Goal: Information Seeking & Learning: Understand process/instructions

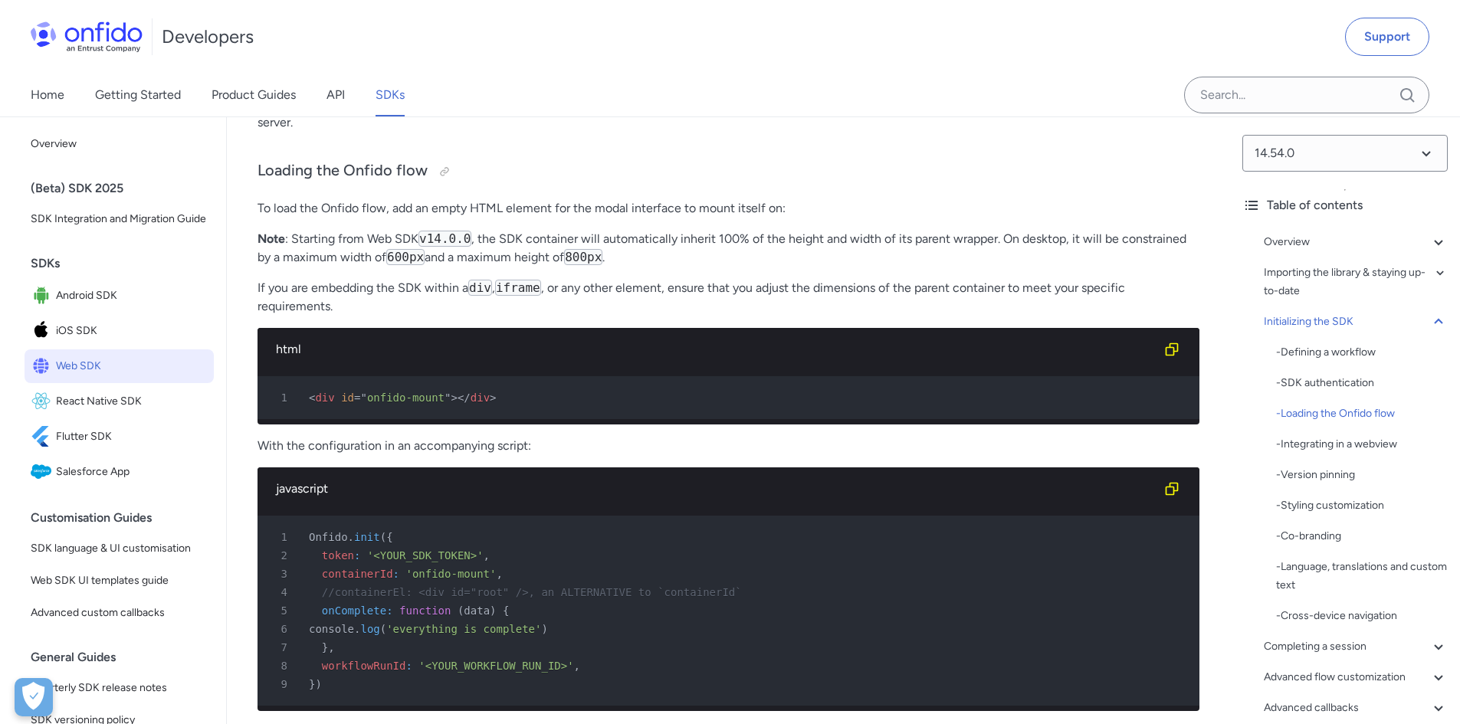
scroll to position [3679, 0]
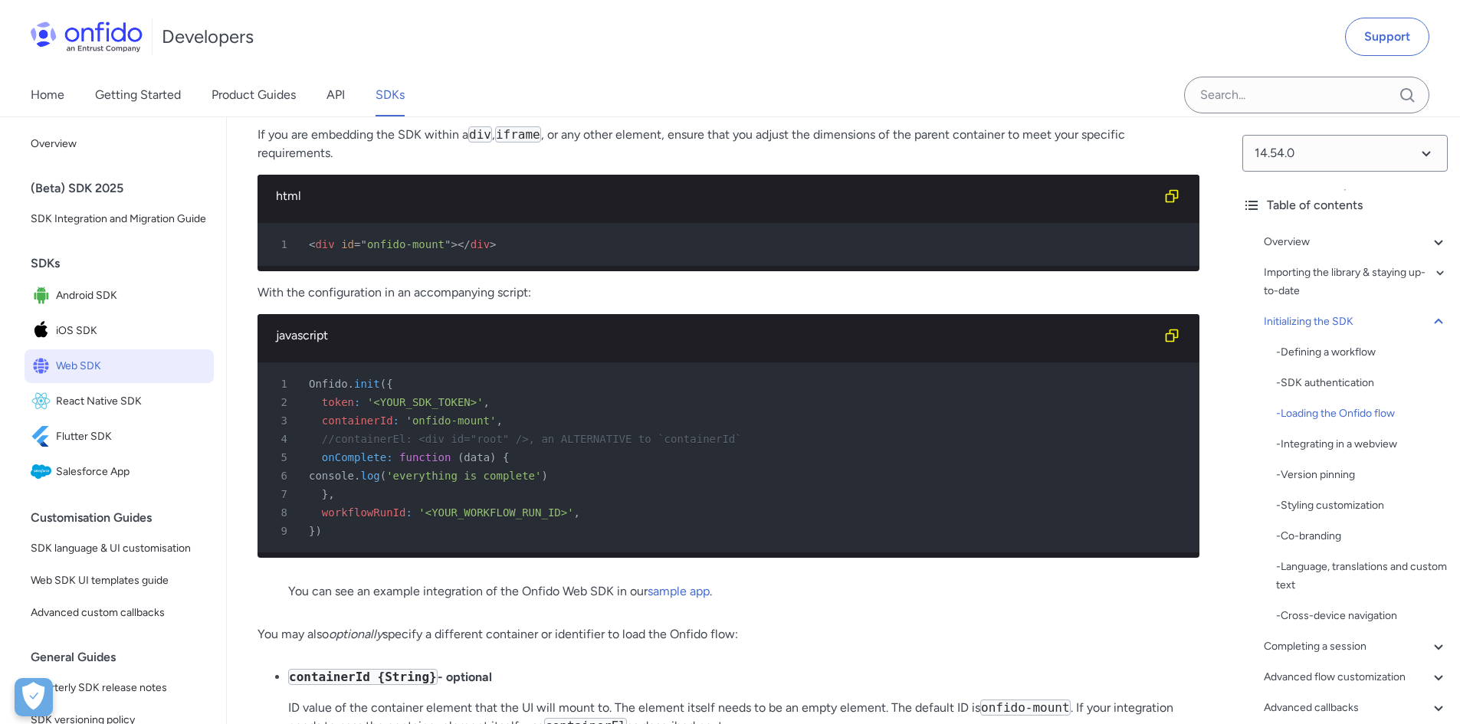
click at [464, 464] on span "data" at bounding box center [477, 457] width 26 height 12
copy span "data"
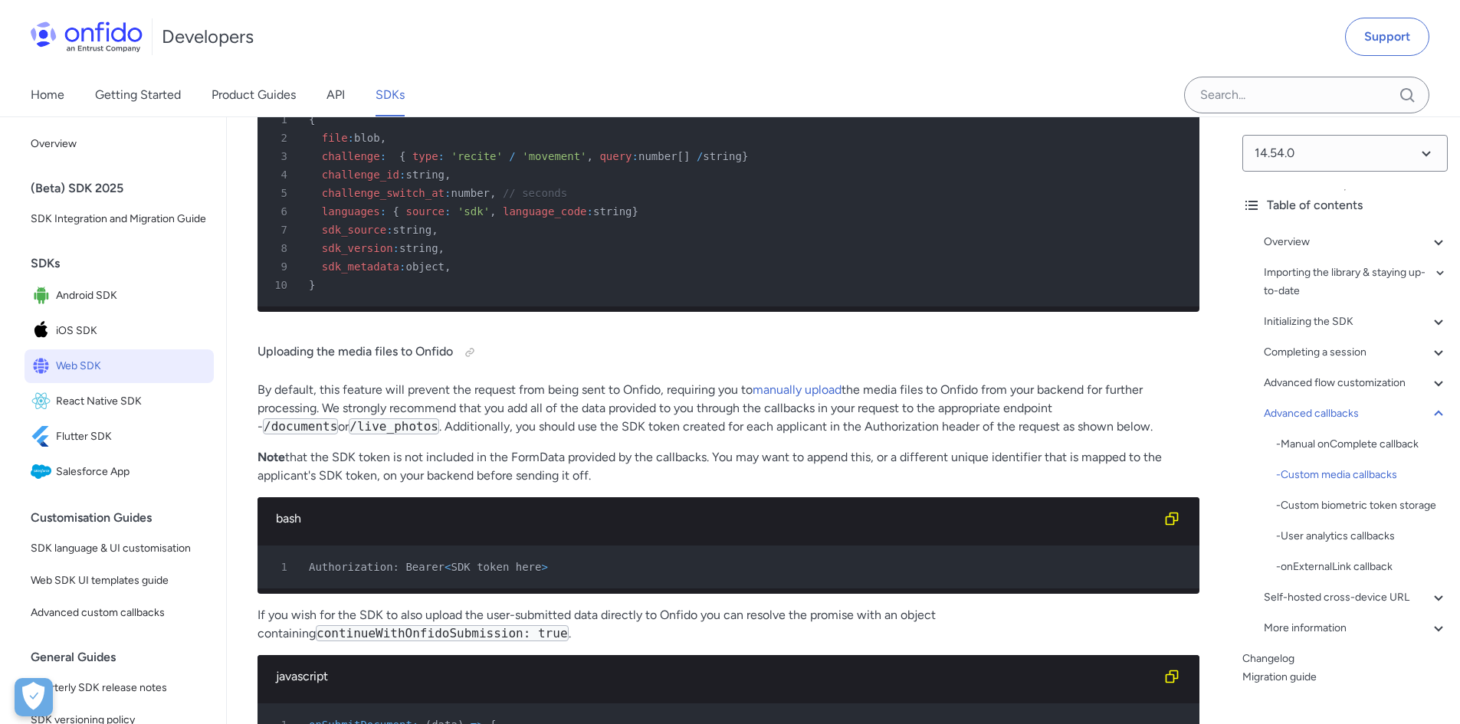
scroll to position [30187, 0]
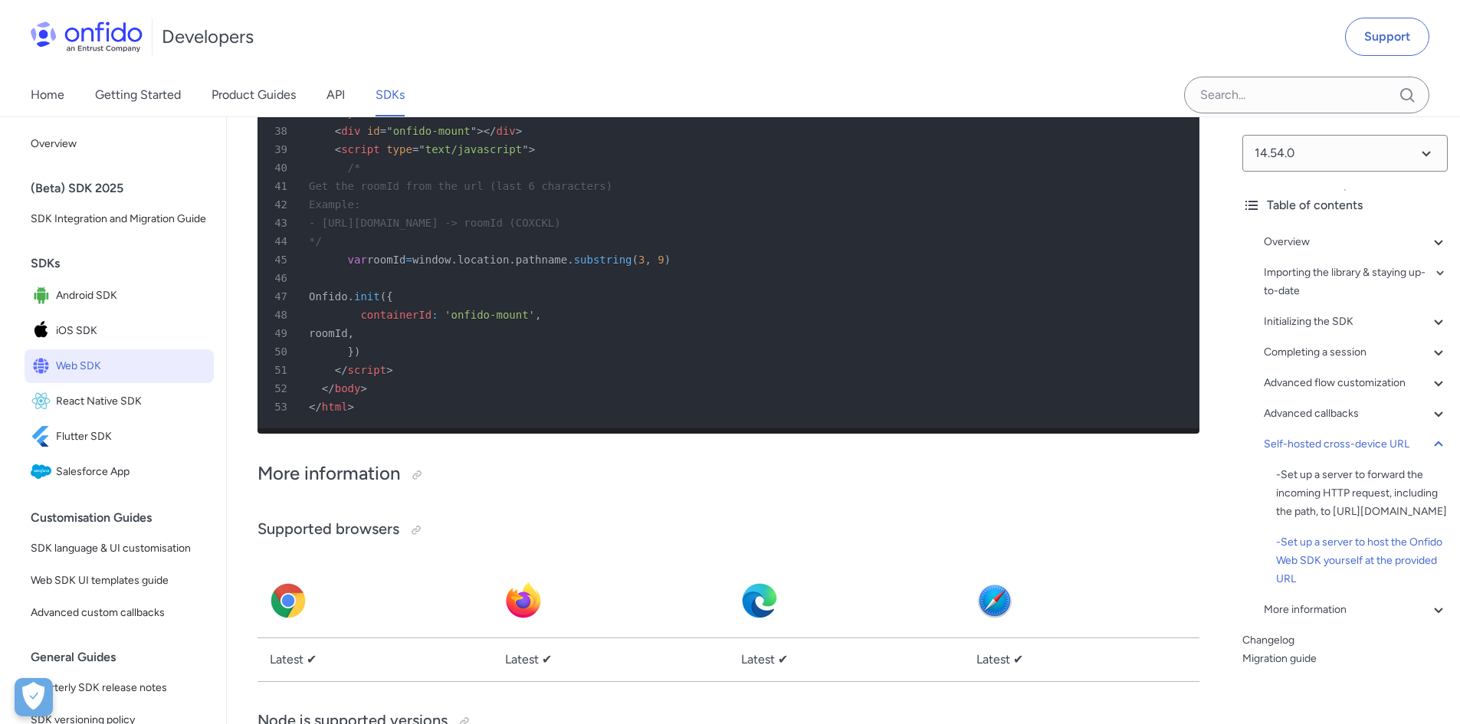
scroll to position [41033, 0]
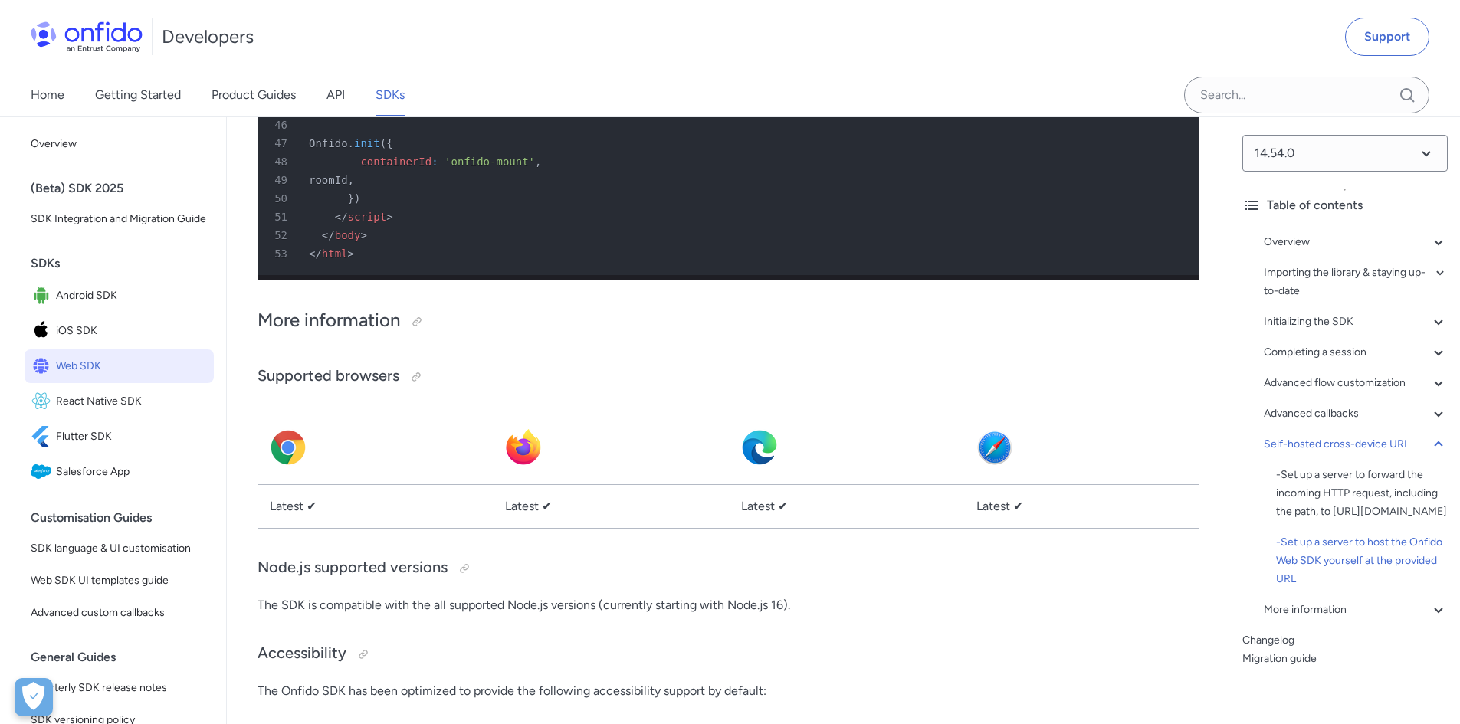
drag, startPoint x: 419, startPoint y: 481, endPoint x: 366, endPoint y: 483, distance: 52.9
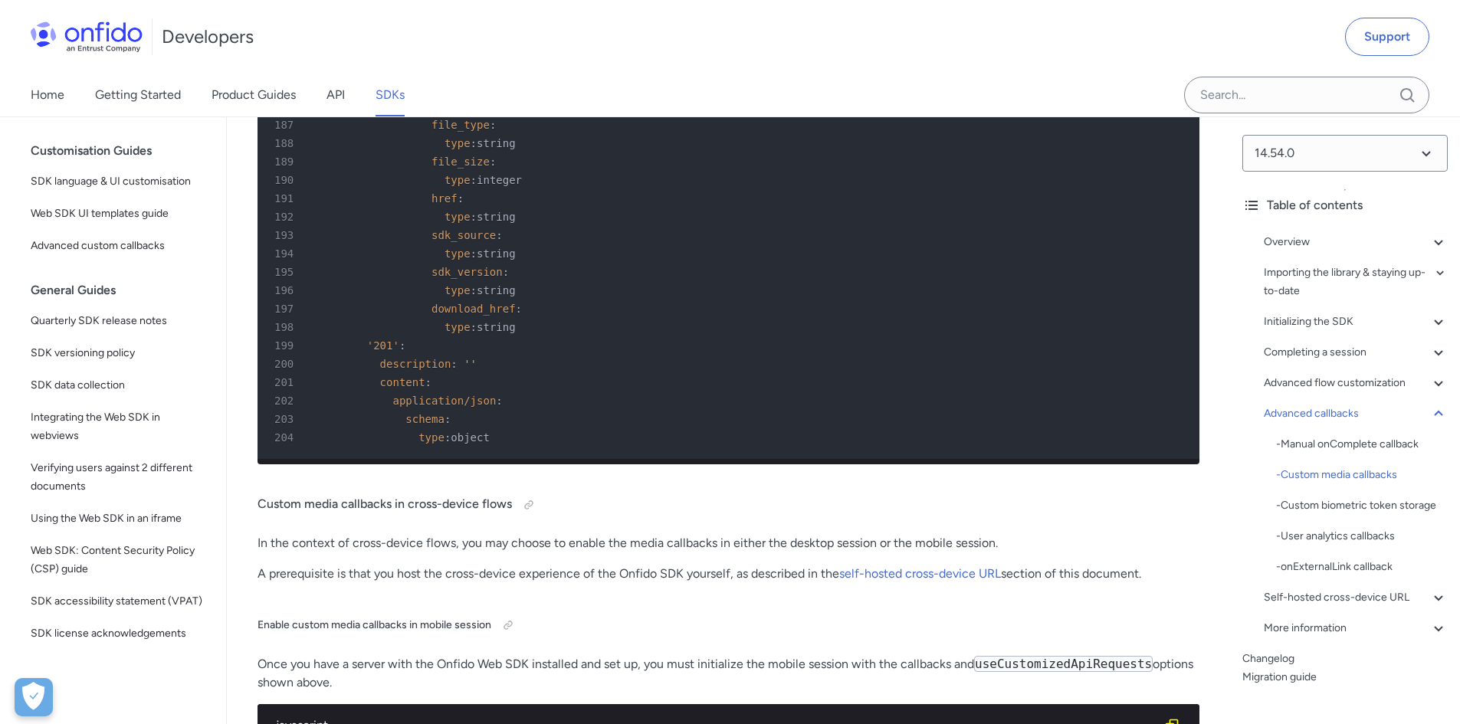
scroll to position [42351, 0]
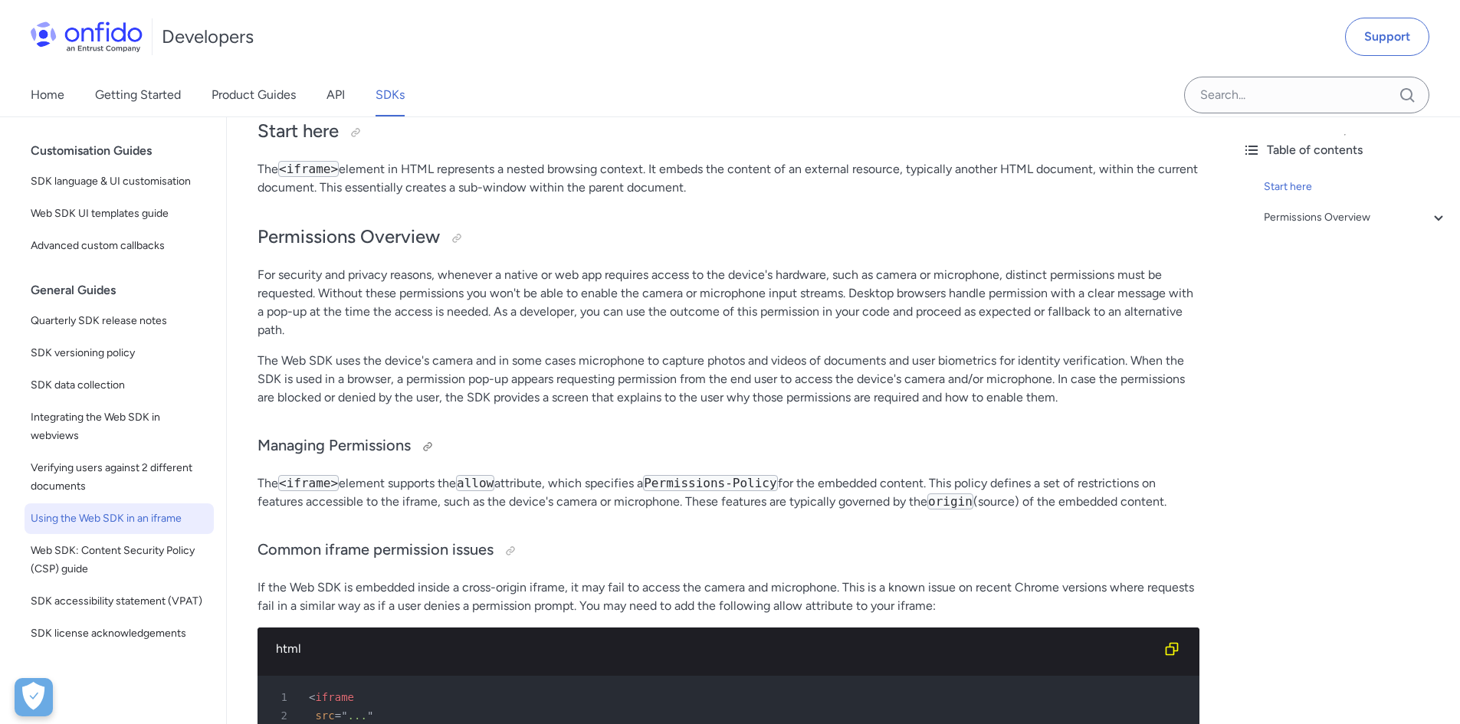
scroll to position [230, 0]
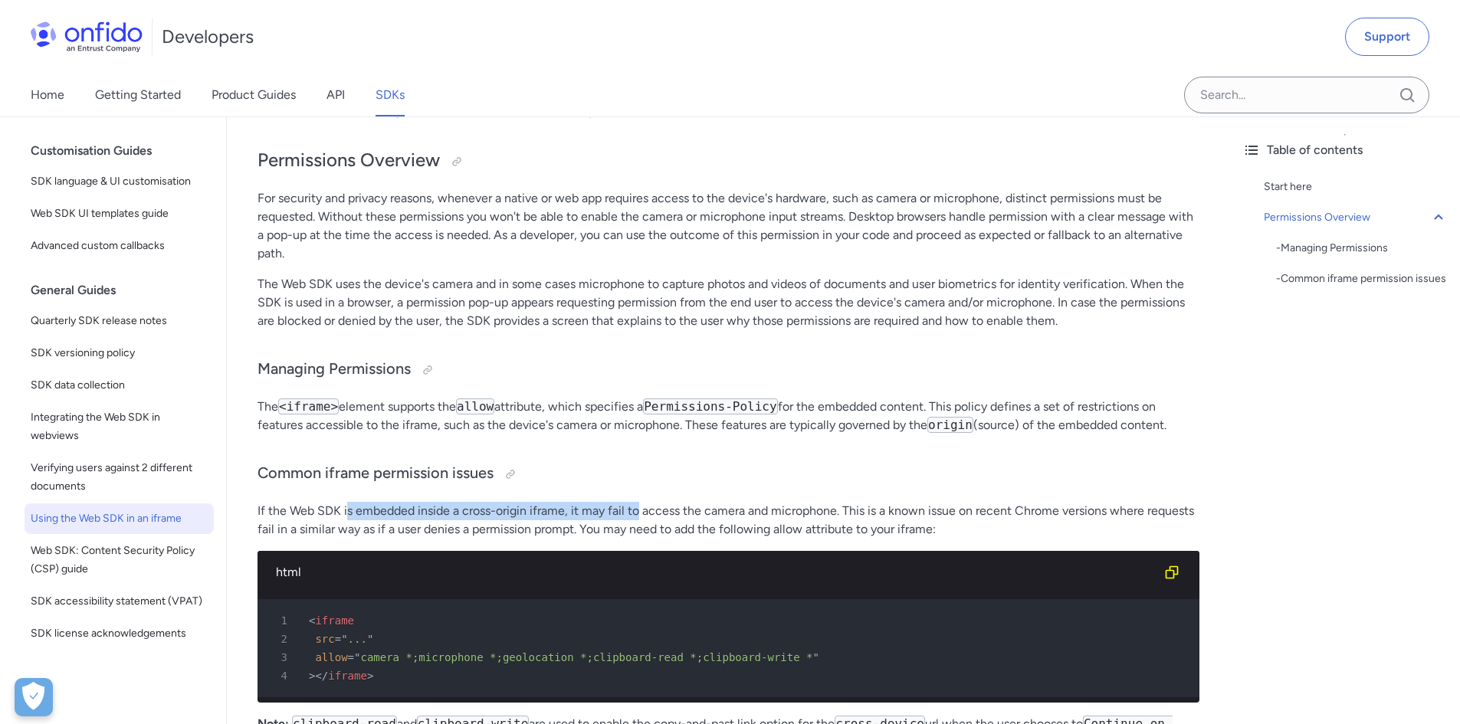
drag, startPoint x: 363, startPoint y: 505, endPoint x: 641, endPoint y: 510, distance: 278.3
click at [641, 510] on p "If the Web SDK is embedded inside a cross-origin iframe, it may fail to access …" at bounding box center [729, 520] width 942 height 37
click at [681, 511] on p "If the Web SDK is embedded inside a cross-origin iframe, it may fail to access …" at bounding box center [729, 520] width 942 height 37
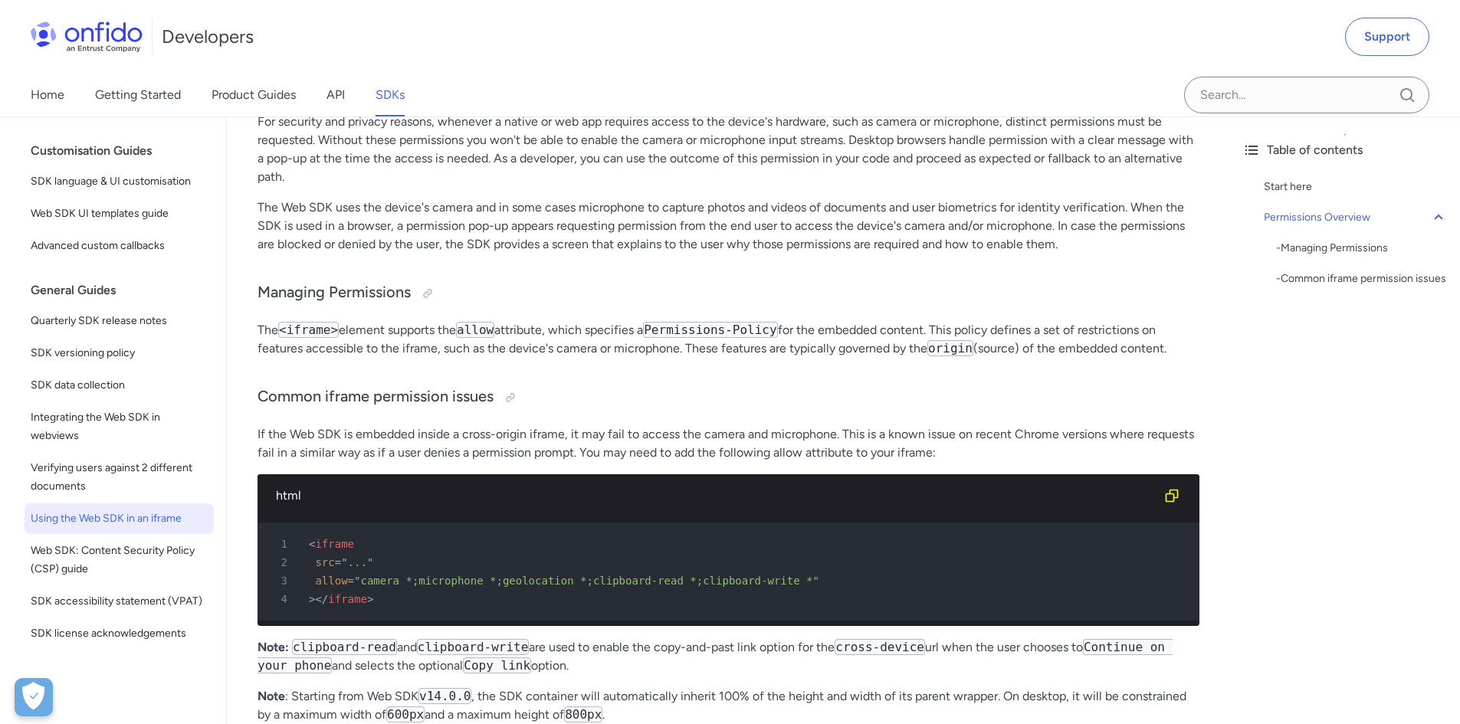
scroll to position [383, 0]
